Goal: Find specific page/section: Find specific page/section

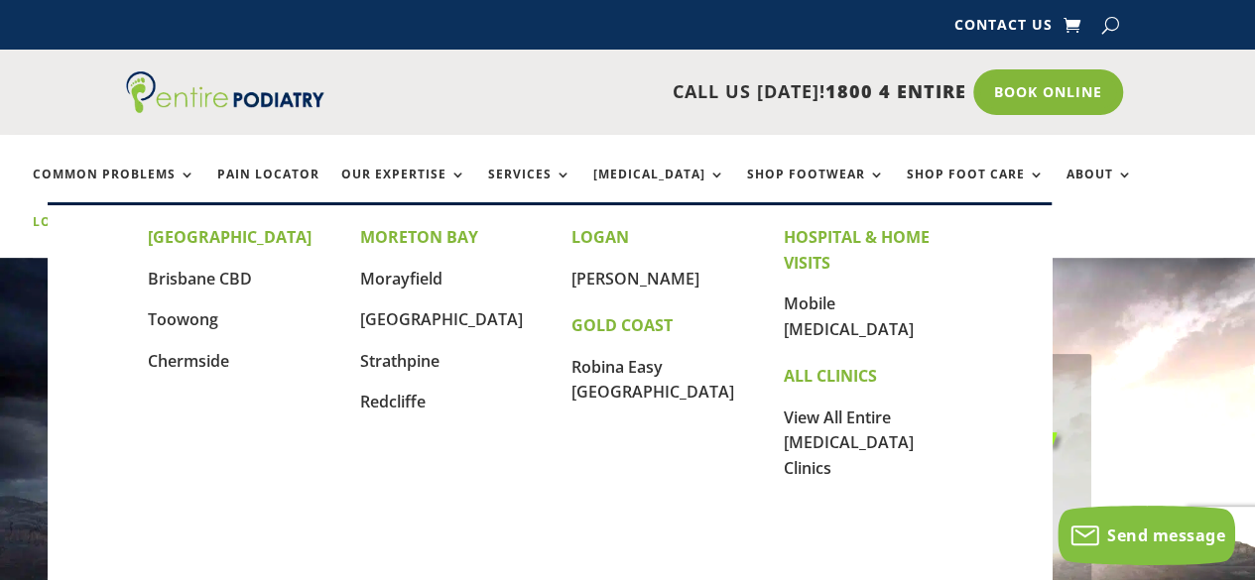
click at [132, 215] on link "Locations" at bounding box center [82, 236] width 99 height 43
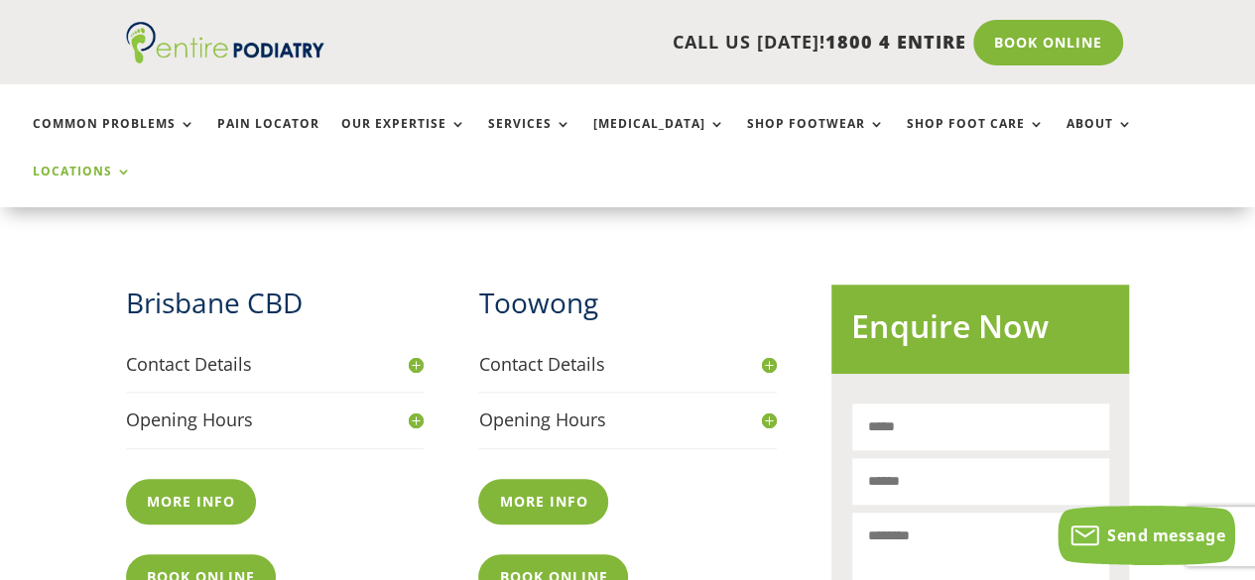
scroll to position [801, 0]
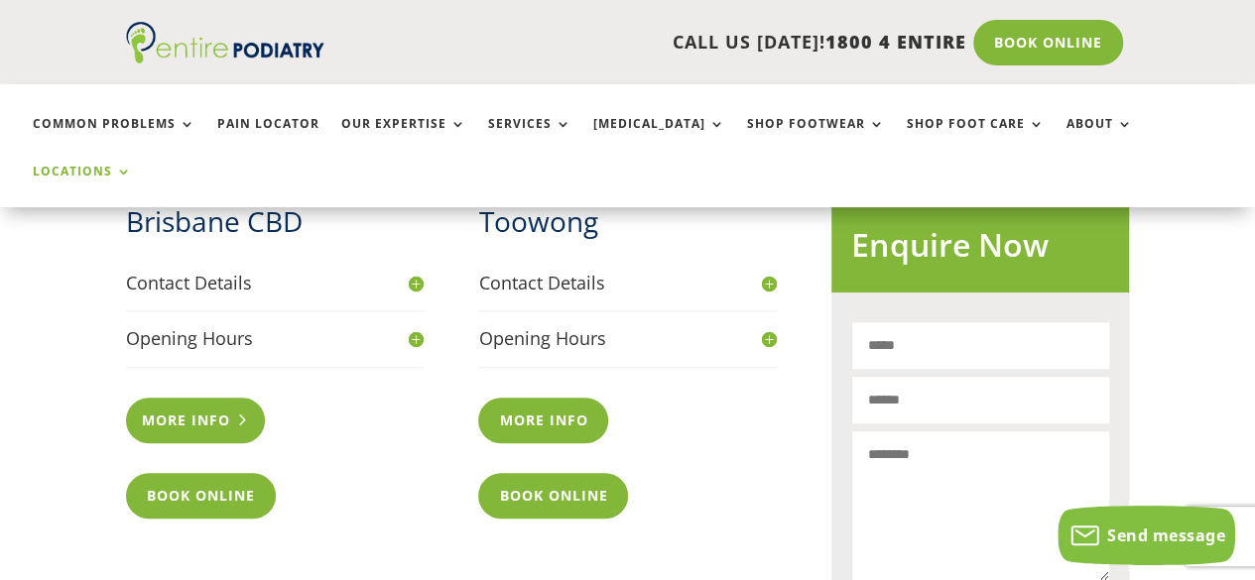
click at [181, 398] on link "More info" at bounding box center [196, 421] width 140 height 46
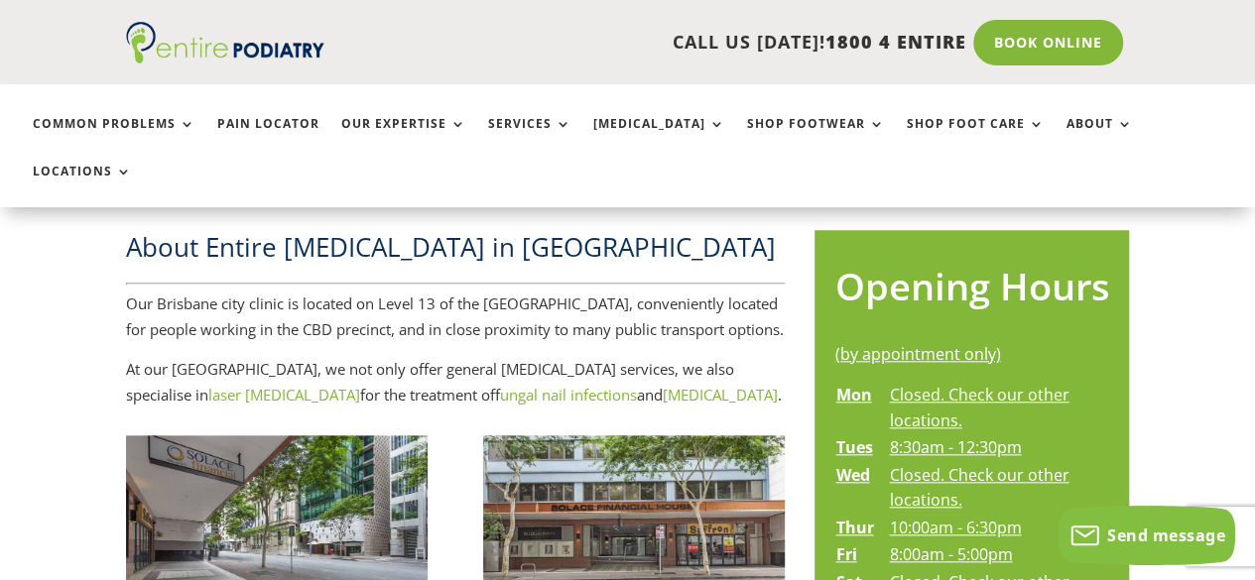
scroll to position [888, 0]
